Goal: Task Accomplishment & Management: Manage account settings

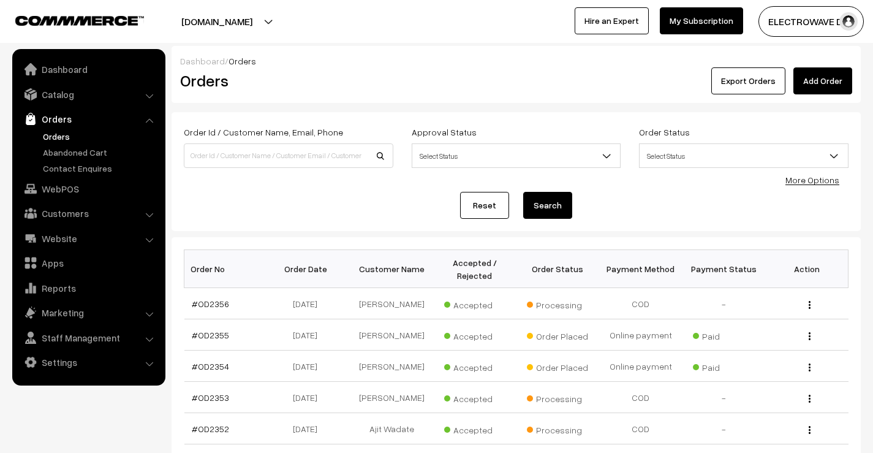
scroll to position [112, 0]
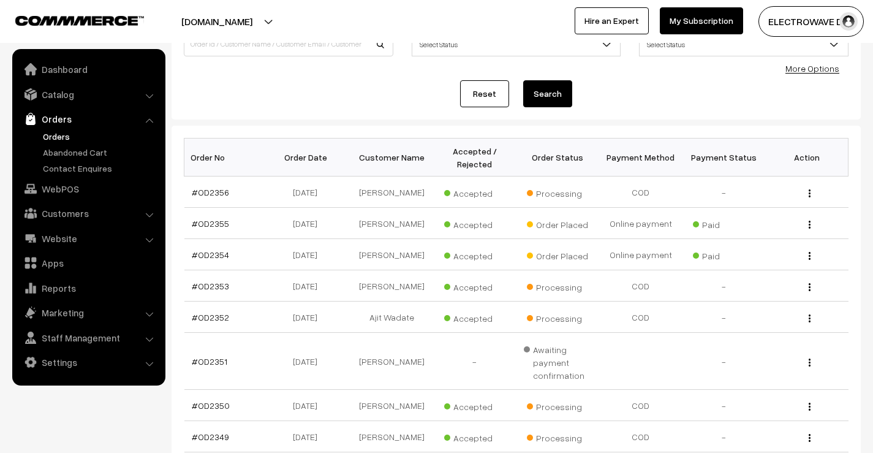
click at [61, 132] on link "Orders" at bounding box center [100, 136] width 121 height 13
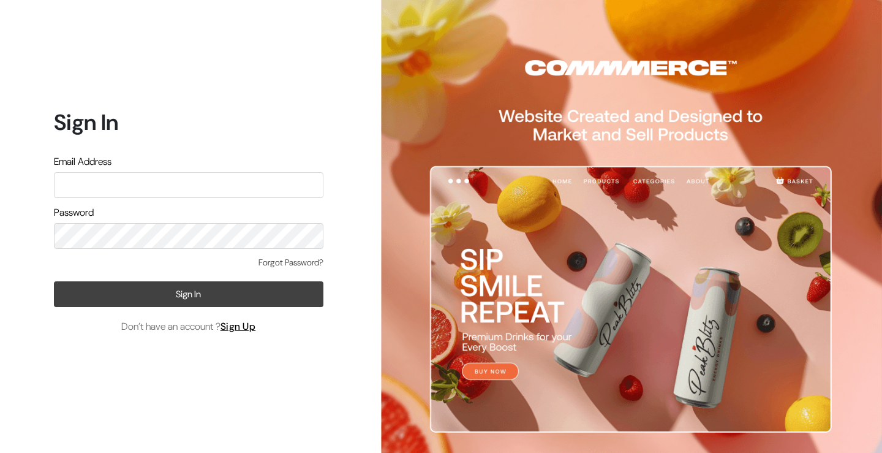
type input "[EMAIL_ADDRESS][DOMAIN_NAME]"
click at [142, 302] on button "Sign In" at bounding box center [189, 294] width 270 height 26
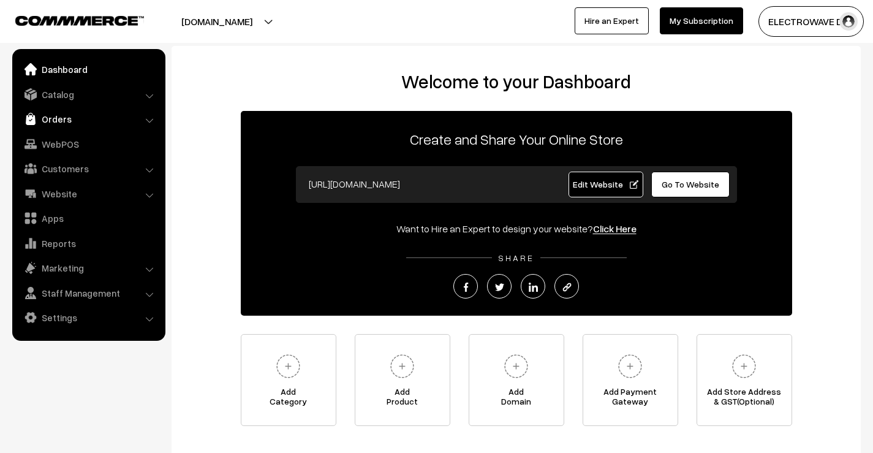
click at [85, 116] on link "Orders" at bounding box center [88, 119] width 146 height 22
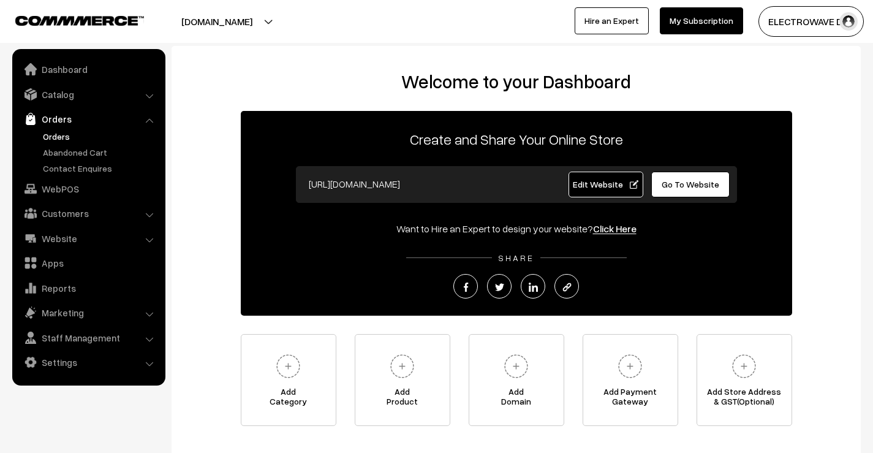
click at [64, 134] on link "Orders" at bounding box center [100, 136] width 121 height 13
